Goal: Go to known website: Access a specific website the user already knows

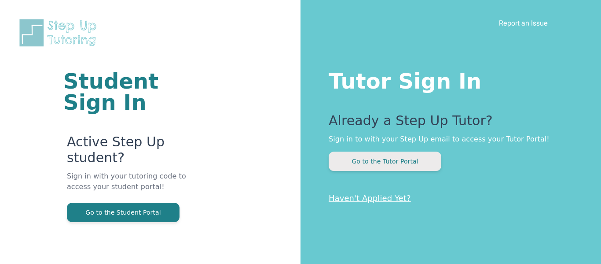
click at [393, 161] on button "Go to the Tutor Portal" at bounding box center [385, 160] width 113 height 19
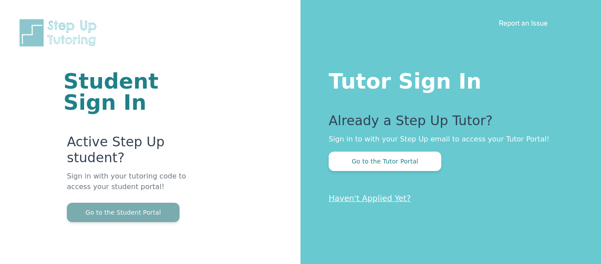
click at [155, 212] on button "Go to the Student Portal" at bounding box center [123, 211] width 113 height 19
